Goal: Communication & Community: Answer question/provide support

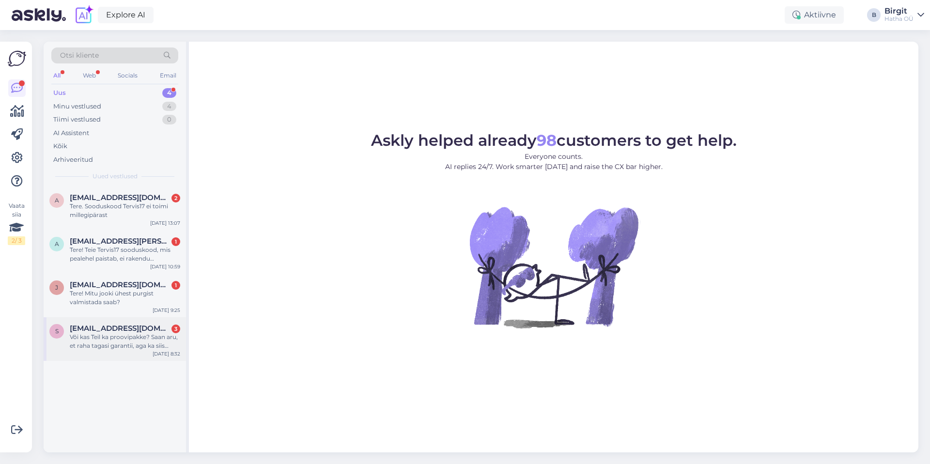
click at [136, 333] on div "Või kas Teil ka proovipakke? Saan aru, et raha tagasi garantii, aga ka siis [PE…" at bounding box center [125, 341] width 110 height 17
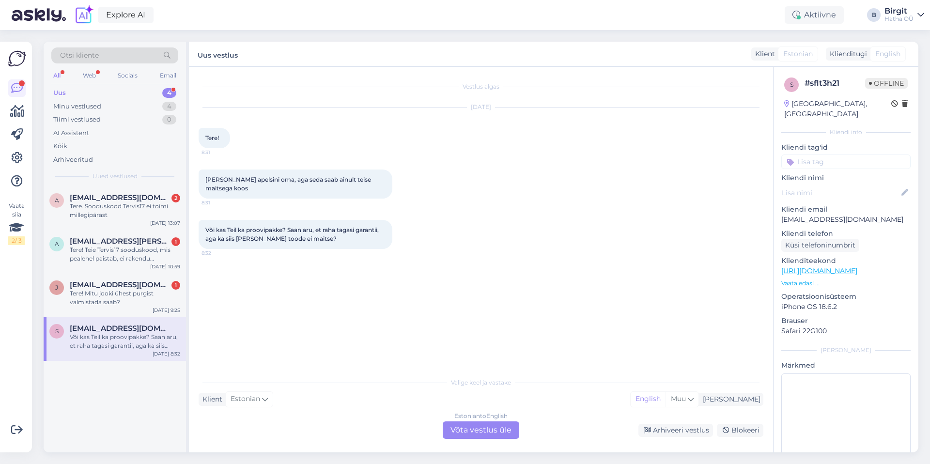
click at [471, 429] on div "Estonian to English Võta vestlus üle" at bounding box center [481, 429] width 77 height 17
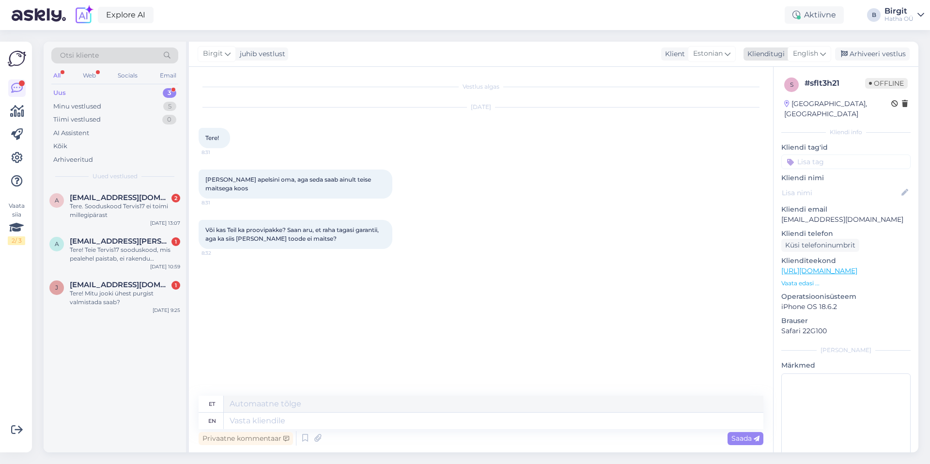
click at [812, 53] on span "English" at bounding box center [805, 53] width 25 height 11
type input "est"
click at [778, 98] on link "Estonian" at bounding box center [787, 97] width 107 height 16
drag, startPoint x: 293, startPoint y: 417, endPoint x: 288, endPoint y: 414, distance: 5.2
click at [292, 417] on textarea at bounding box center [481, 419] width 565 height 20
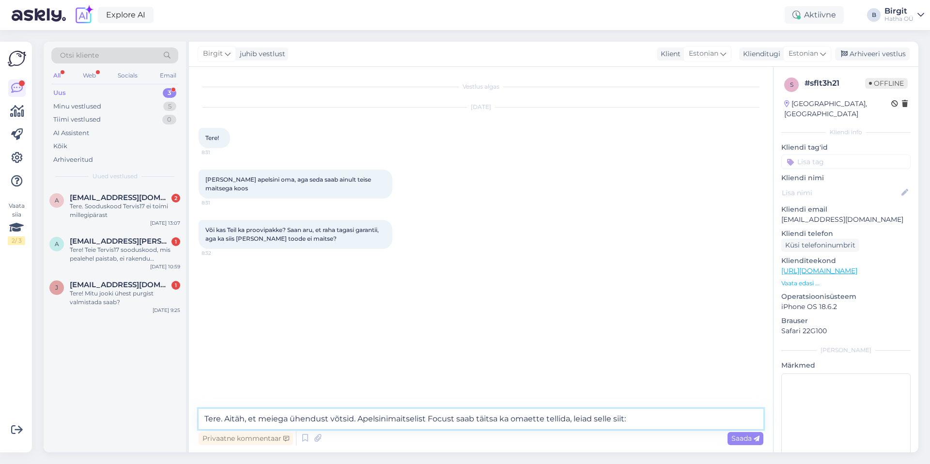
paste textarea "[URL][DOMAIN_NAME]"
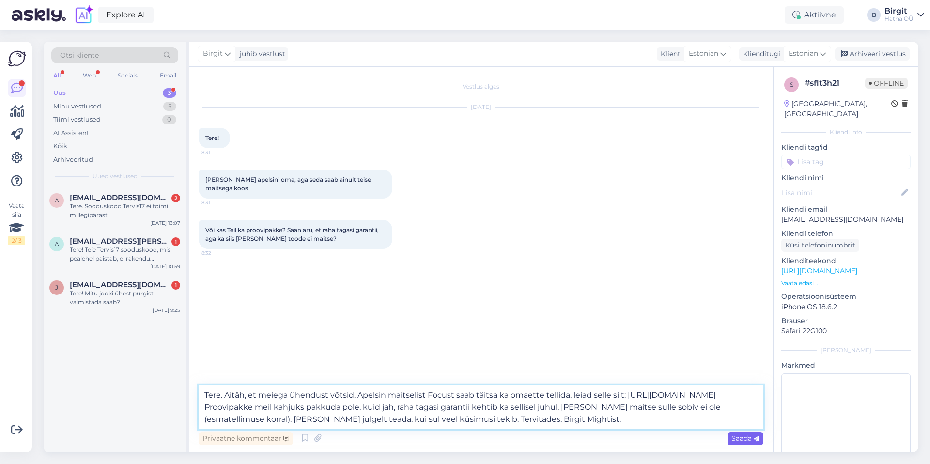
type textarea "Tere. Aitäh, et meiega ühendust võtsid. Apelsinimaitselist Focust saab täitsa k…"
click at [737, 436] on span "Saada" at bounding box center [746, 438] width 28 height 9
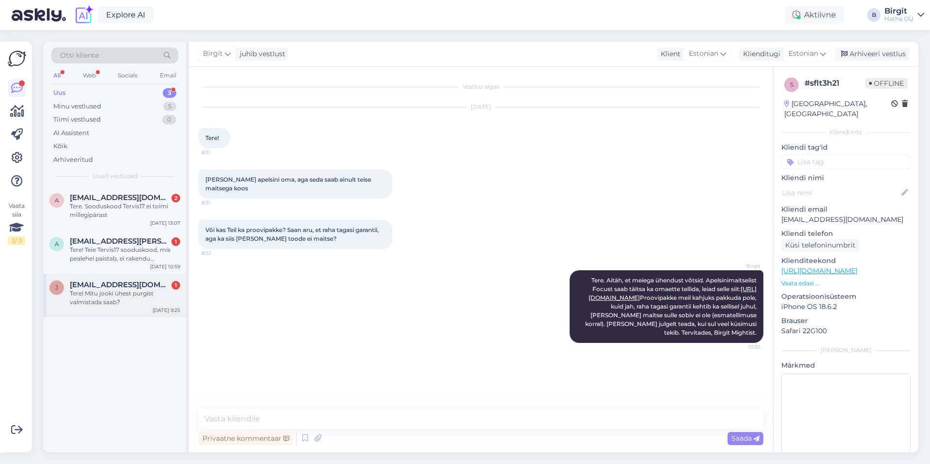
click at [145, 287] on span "[EMAIL_ADDRESS][DOMAIN_NAME]" at bounding box center [120, 285] width 101 height 9
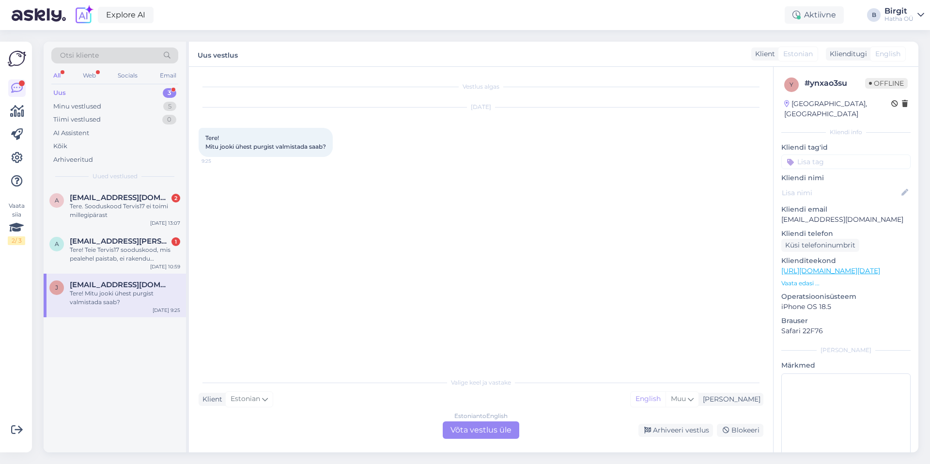
click at [504, 431] on div "Estonian to English Võta vestlus üle" at bounding box center [481, 429] width 77 height 17
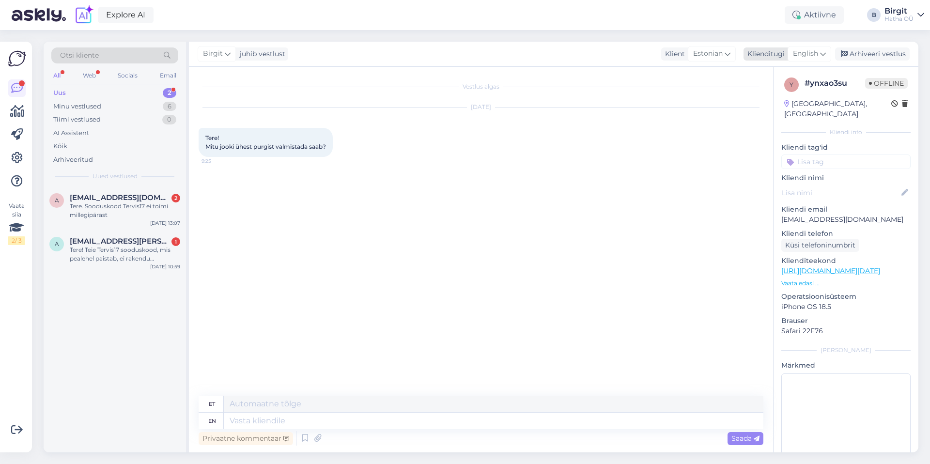
click at [776, 57] on div "Klienditugi" at bounding box center [764, 54] width 41 height 10
click at [780, 100] on link "Estonian" at bounding box center [787, 97] width 107 height 16
click at [303, 421] on textarea at bounding box center [481, 419] width 565 height 20
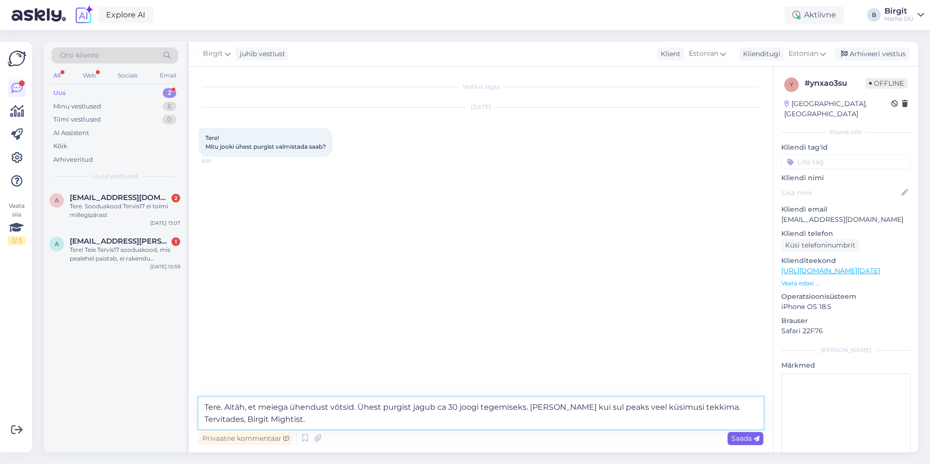
type textarea "Tere. Aitäh, et meiega ühendust võtsid. Ühest purgist jagub ca 30 joogi tegemis…"
click at [748, 439] on span "Saada" at bounding box center [746, 438] width 28 height 9
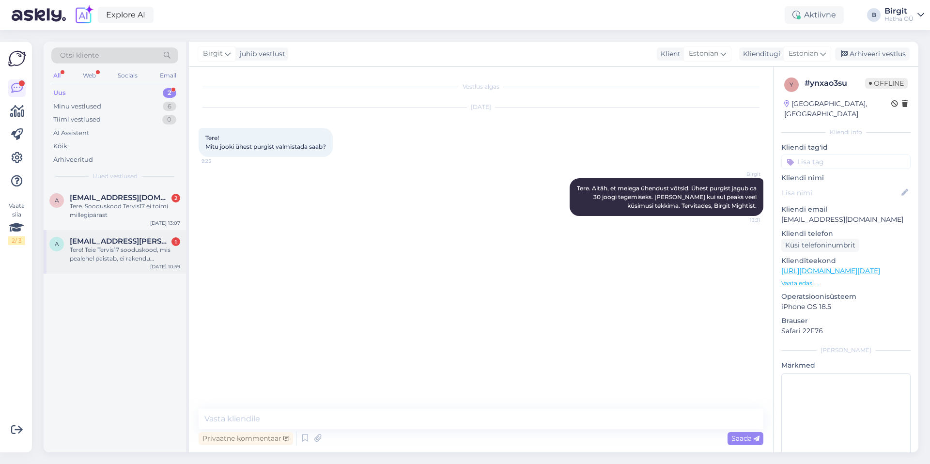
click at [141, 252] on div "Tere! Teie Tervis17 sooduskood, mis pealehel paistab, ei rakendu ostukorvis. Pr…" at bounding box center [125, 254] width 110 height 17
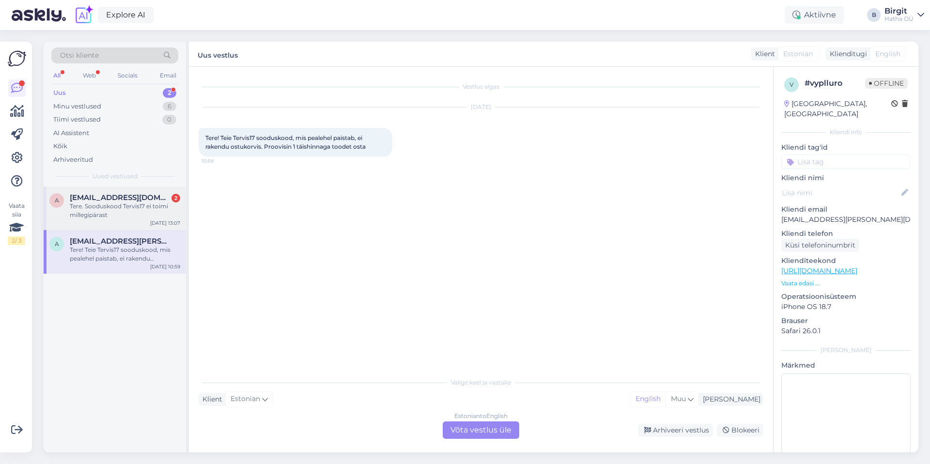
click at [102, 203] on div "Tere. Sooduskood Tervis17 ei toimi millegipärast" at bounding box center [125, 210] width 110 height 17
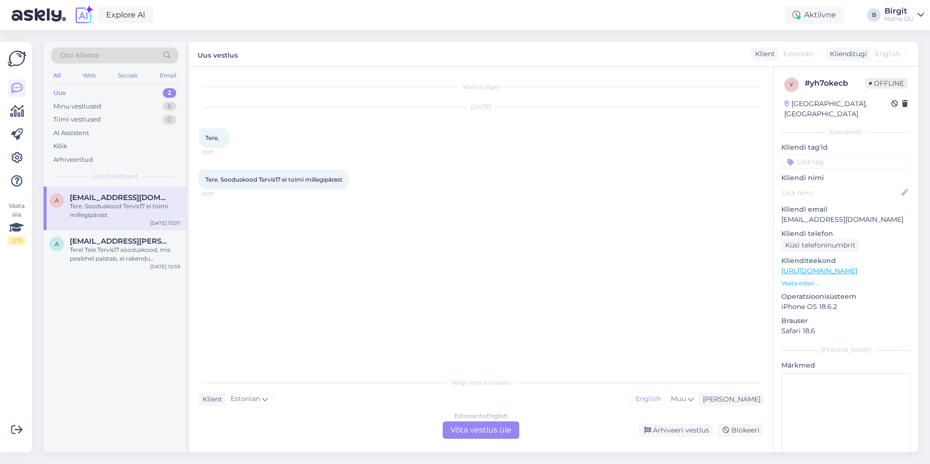
click at [487, 434] on div "Estonian to English Võta vestlus üle" at bounding box center [481, 429] width 77 height 17
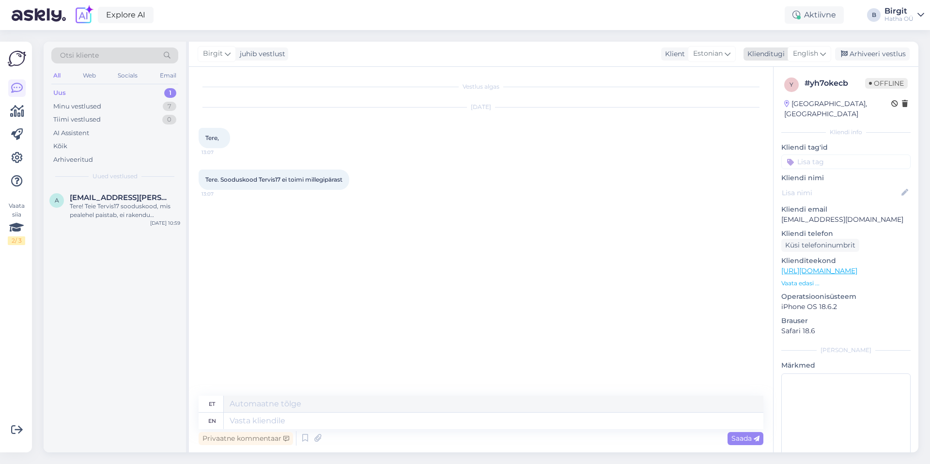
click at [807, 51] on span "English" at bounding box center [805, 53] width 25 height 11
click at [769, 97] on link "Estonian" at bounding box center [787, 97] width 107 height 16
click at [267, 419] on textarea at bounding box center [481, 419] width 565 height 20
click at [242, 419] on textarea "Tere. Tänan, et meiega ühendust võtsid ning teada andsid. Meie It-tiim on vea l…" at bounding box center [481, 413] width 565 height 32
click at [374, 419] on textarea "Tere. Tänan, et meiega ühendust võtsid ning teada andsid. Meie It-tiim on vea l…" at bounding box center [481, 413] width 565 height 32
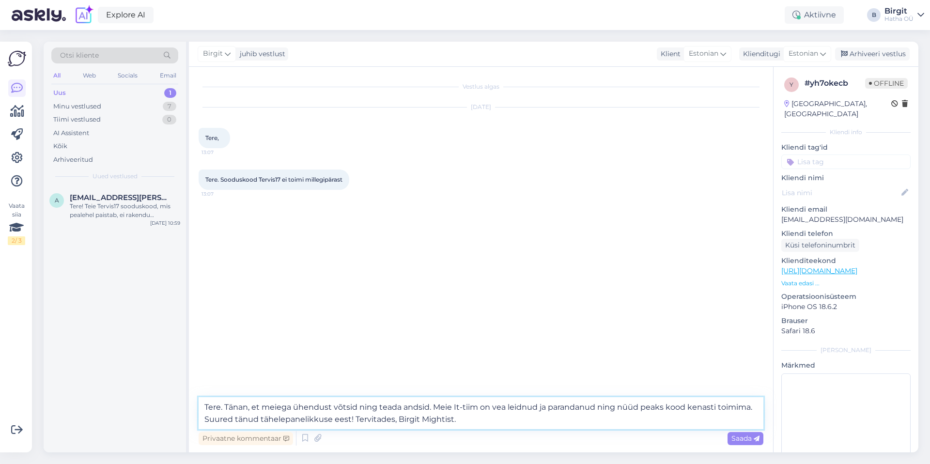
type textarea "Tere. Tänan, et meiega ühendust võtsid ning teada andsid. Meie It-tiim on vea l…"
drag, startPoint x: 464, startPoint y: 420, endPoint x: 215, endPoint y: 394, distance: 250.3
click at [215, 394] on div "Vestlus algas [DATE] Tere, 13:07 Tere. Sooduskood Tervis17 ei toimi millegipära…" at bounding box center [481, 260] width 584 height 386
click at [514, 420] on textarea "Tere. Tänan, et meiega ühendust võtsid ning teada andsid. Meie It-tiim on vea l…" at bounding box center [481, 413] width 565 height 32
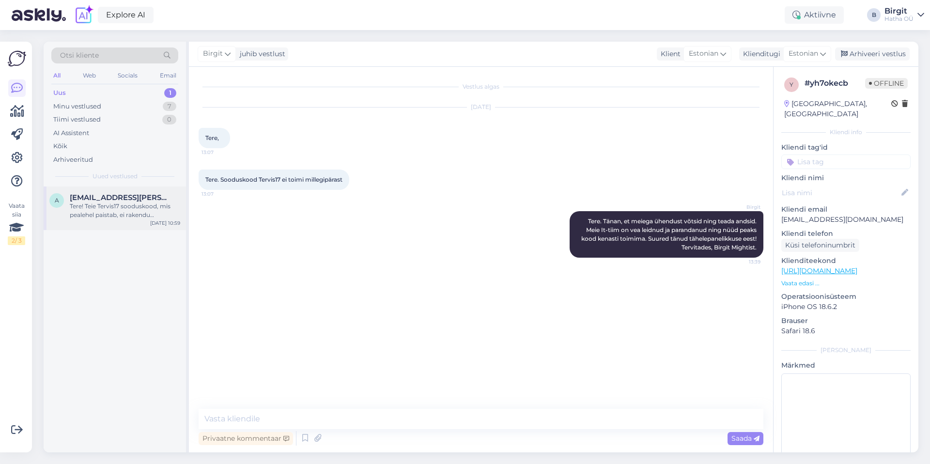
click at [115, 197] on span "[EMAIL_ADDRESS][PERSON_NAME][DOMAIN_NAME]" at bounding box center [120, 197] width 101 height 9
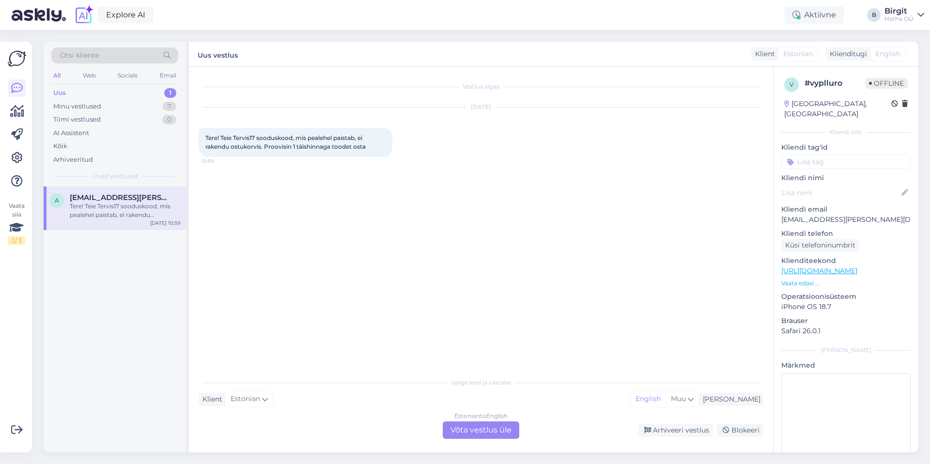
click at [472, 430] on div "Estonian to English Võta vestlus üle" at bounding box center [481, 429] width 77 height 17
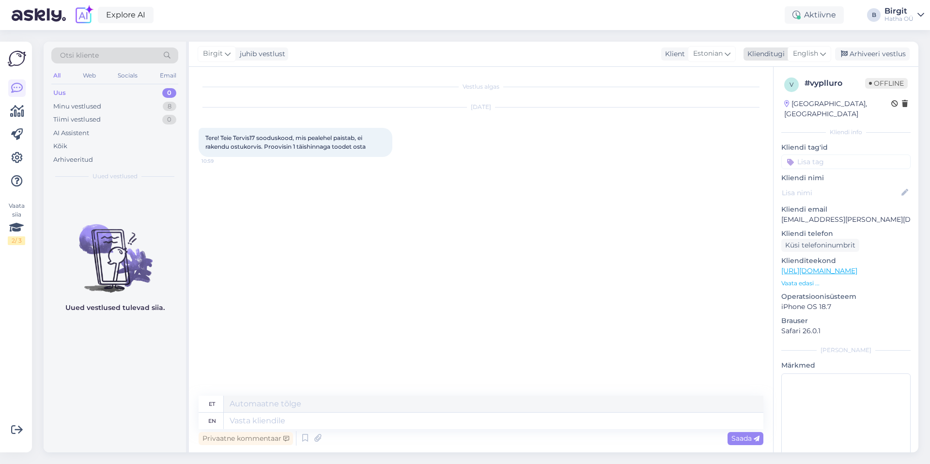
click at [795, 53] on span "English" at bounding box center [805, 53] width 25 height 11
click at [764, 102] on link "Estonian" at bounding box center [787, 97] width 107 height 16
click at [301, 422] on textarea at bounding box center [481, 419] width 565 height 20
paste textarea "Tere. Tänan, et meiega ühendust võtsid ning teada andsid. Meie It-tiim on vea l…"
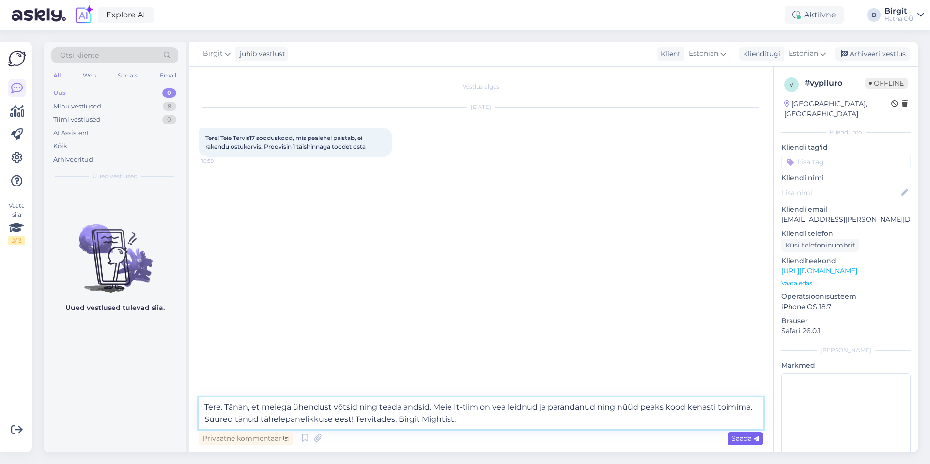
type textarea "Tere. Tänan, et meiega ühendust võtsid ning teada andsid. Meie It-tiim on vea l…"
click at [746, 436] on span "Saada" at bounding box center [746, 438] width 28 height 9
